Goal: Information Seeking & Learning: Find contact information

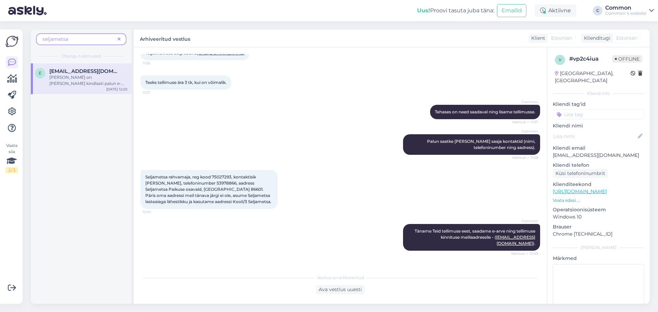
scroll to position [360, 0]
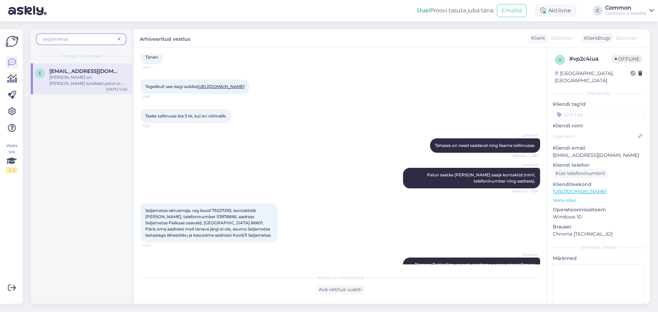
click at [253, 233] on span "Seljametsa rahvamaja, reg kood 75027293, kontaktisik [PERSON_NAME], telefoninum…" at bounding box center [208, 223] width 126 height 30
drag, startPoint x: 253, startPoint y: 233, endPoint x: 214, endPoint y: 242, distance: 40.7
click at [214, 238] on span "Seljametsa rahvamaja, reg kood 75027293, kontaktisik [PERSON_NAME], telefoninum…" at bounding box center [208, 223] width 126 height 30
copy span "Seljametsa Paikuse osavald, [GEOGRAPHIC_DATA] 86601"
click at [245, 235] on span "Seljametsa rahvamaja, reg kood 75027293, kontaktisik [PERSON_NAME], telefoninum…" at bounding box center [208, 223] width 126 height 30
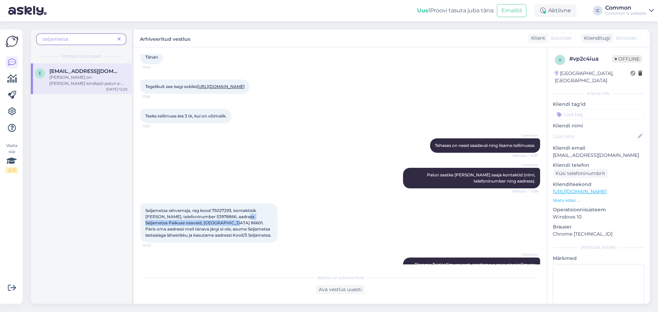
drag, startPoint x: 245, startPoint y: 235, endPoint x: 213, endPoint y: 242, distance: 32.6
click at [213, 238] on span "Seljametsa rahvamaja, reg kood 75027293, kontaktisik [PERSON_NAME], telefoninum…" at bounding box center [208, 223] width 126 height 30
click at [239, 233] on span "Seljametsa rahvamaja, reg kood 75027293, kontaktisik [PERSON_NAME], telefoninum…" at bounding box center [208, 223] width 126 height 30
drag, startPoint x: 239, startPoint y: 233, endPoint x: 213, endPoint y: 241, distance: 27.4
click at [213, 238] on span "Seljametsa rahvamaja, reg kood 75027293, kontaktisik [PERSON_NAME], telefoninum…" at bounding box center [208, 223] width 126 height 30
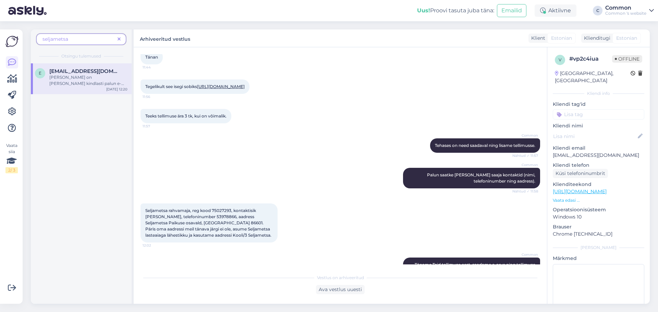
click at [202, 235] on span "Seljametsa rahvamaja, reg kood 75027293, kontaktisik [PERSON_NAME], telefoninum…" at bounding box center [208, 223] width 126 height 30
copy span "53978866"
click at [249, 228] on span "Seljametsa rahvamaja, reg kood 75027293, kontaktisik [PERSON_NAME], telefoninum…" at bounding box center [208, 223] width 126 height 30
drag, startPoint x: 249, startPoint y: 228, endPoint x: 154, endPoint y: 235, distance: 95.5
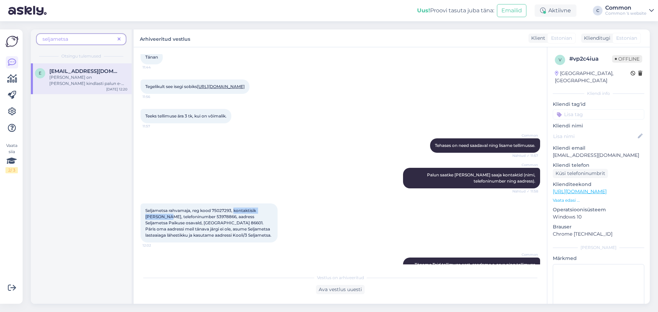
click at [154, 235] on span "Seljametsa rahvamaja, reg kood 75027293, kontaktisik [PERSON_NAME], telefoninum…" at bounding box center [208, 223] width 126 height 30
copy span "kontaktisik [PERSON_NAME]"
click at [242, 234] on span "Seljametsa rahvamaja, reg kood 75027293, kontaktisik [PERSON_NAME], telefoninum…" at bounding box center [208, 223] width 126 height 30
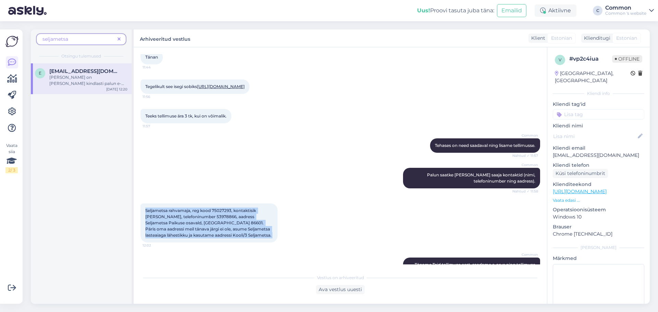
click at [242, 235] on span "Seljametsa rahvamaja, reg kood 75027293, kontaktisik [PERSON_NAME], telefoninum…" at bounding box center [208, 223] width 126 height 30
click at [250, 238] on span "Seljametsa rahvamaja, reg kood 75027293, kontaktisik [PERSON_NAME], telefoninum…" at bounding box center [208, 223] width 126 height 30
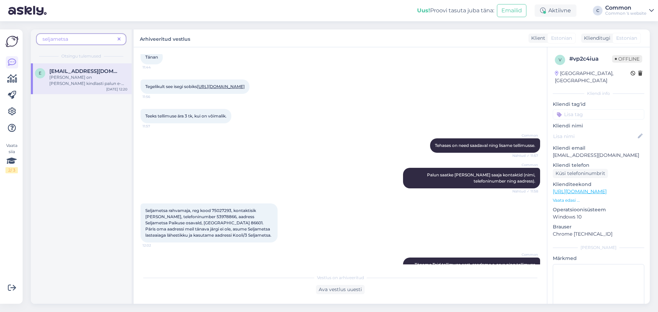
click at [222, 238] on span "Seljametsa rahvamaja, reg kood 75027293, kontaktisik [PERSON_NAME], telefoninum…" at bounding box center [208, 223] width 126 height 30
drag, startPoint x: 222, startPoint y: 241, endPoint x: 228, endPoint y: 248, distance: 9.0
click at [228, 238] on span "Seljametsa rahvamaja, reg kood 75027293, kontaktisik [PERSON_NAME], telefoninum…" at bounding box center [208, 223] width 126 height 30
click at [261, 243] on div "Seljametsa rahvamaja, reg kood 75027293, kontaktisik [PERSON_NAME], telefoninum…" at bounding box center [209, 223] width 137 height 39
click at [237, 235] on span "Seljametsa rahvamaja, reg kood 75027293, kontaktisik [PERSON_NAME], telefoninum…" at bounding box center [208, 223] width 126 height 30
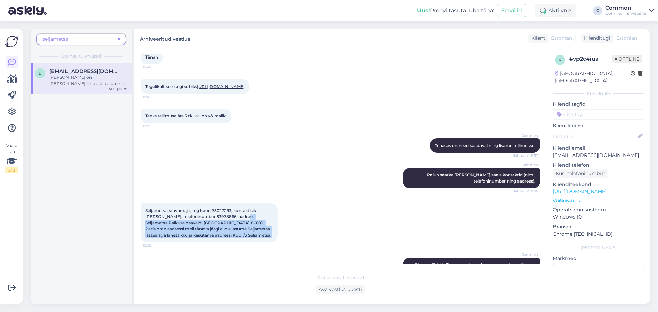
drag, startPoint x: 237, startPoint y: 235, endPoint x: 247, endPoint y: 252, distance: 20.3
click at [247, 243] on div "Seljametsa rahvamaja, reg kood 75027293, kontaktisik [PERSON_NAME], telefoninum…" at bounding box center [209, 223] width 137 height 39
copy div "Seljametsa Paikuse osavald, [GEOGRAPHIC_DATA] 86601. Päris oma aadressi meil tä…"
